Goal: Information Seeking & Learning: Check status

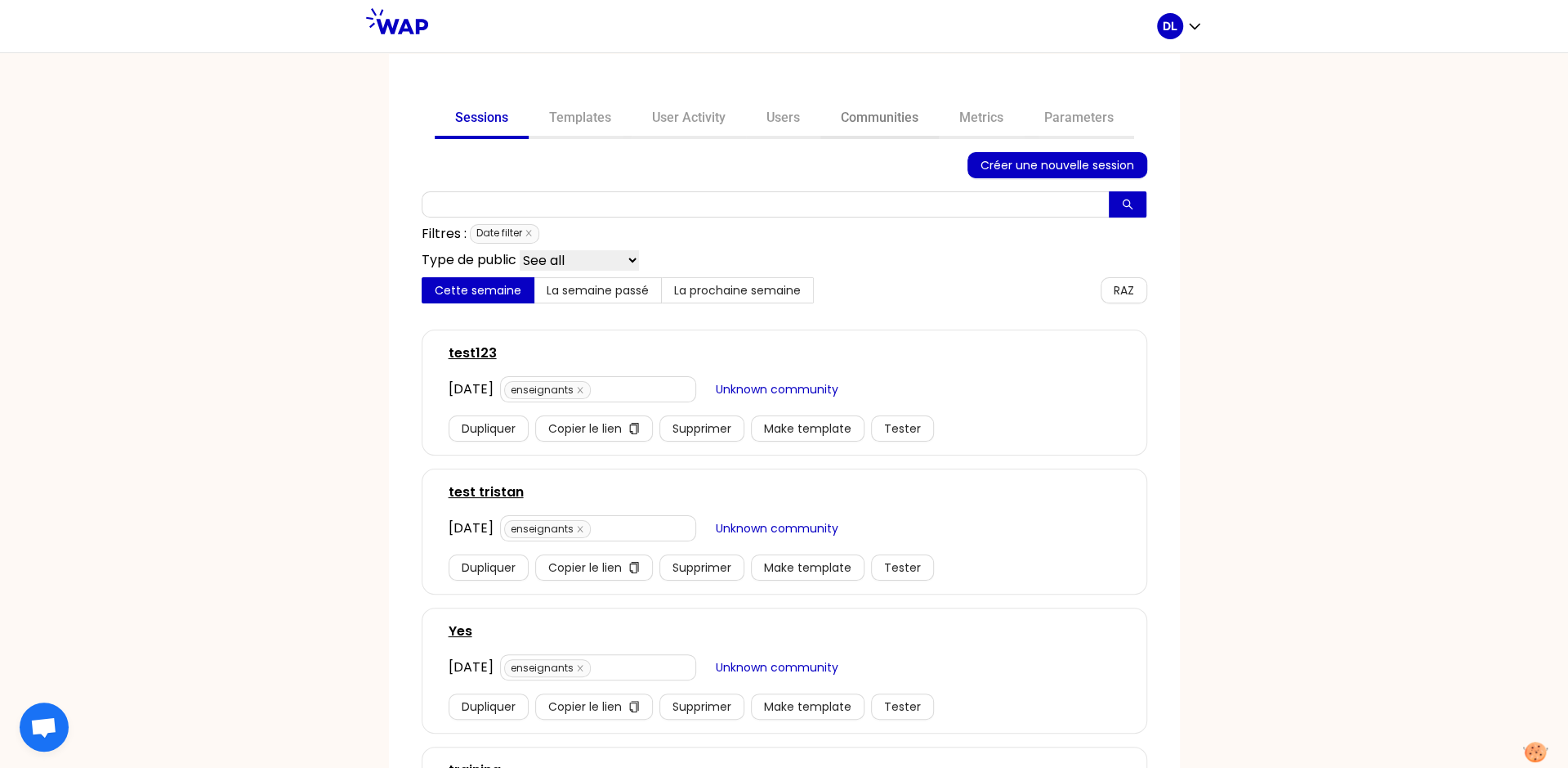
click at [887, 119] on link "Communities" at bounding box center [880, 119] width 118 height 39
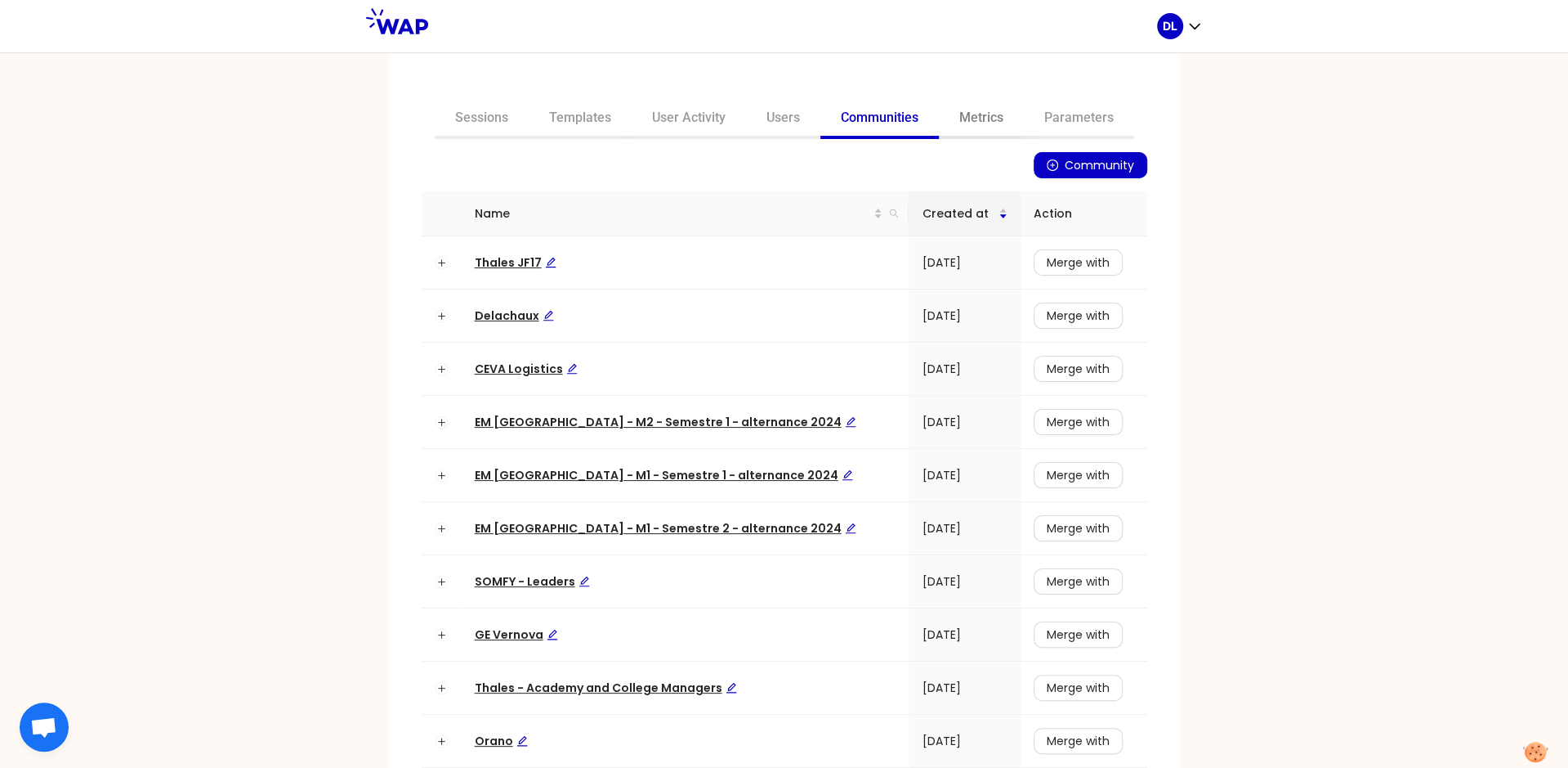
click at [990, 117] on link "Metrics" at bounding box center [982, 119] width 85 height 39
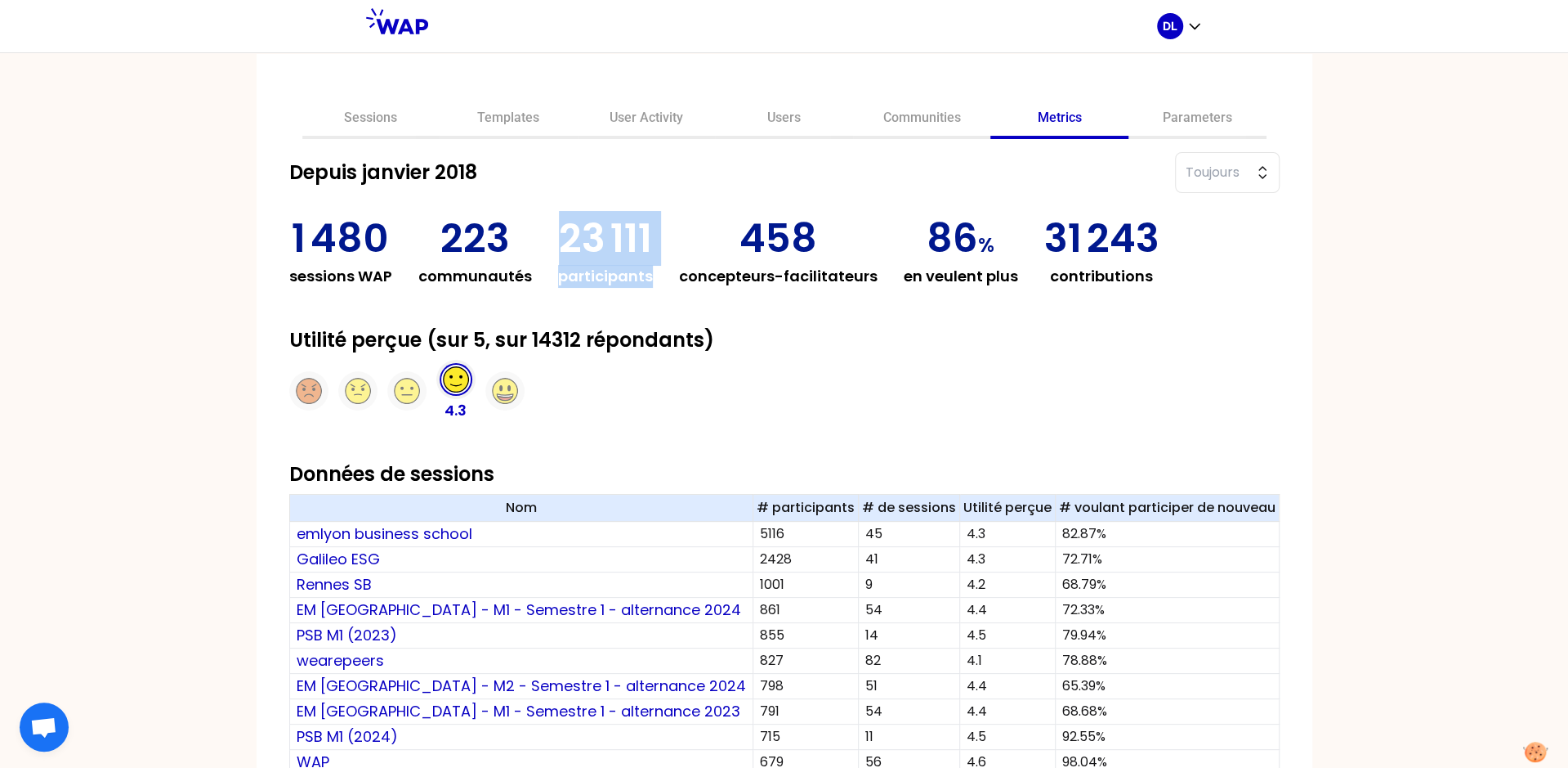
drag, startPoint x: 598, startPoint y: 244, endPoint x: 687, endPoint y: 267, distance: 91.9
click at [687, 267] on div "1 480 sessions WAP 223 communautés 23 111 participants 458 concepteurs-facilita…" at bounding box center [784, 253] width 990 height 69
copy div "23 111 participants"
